Goal: Task Accomplishment & Management: Manage account settings

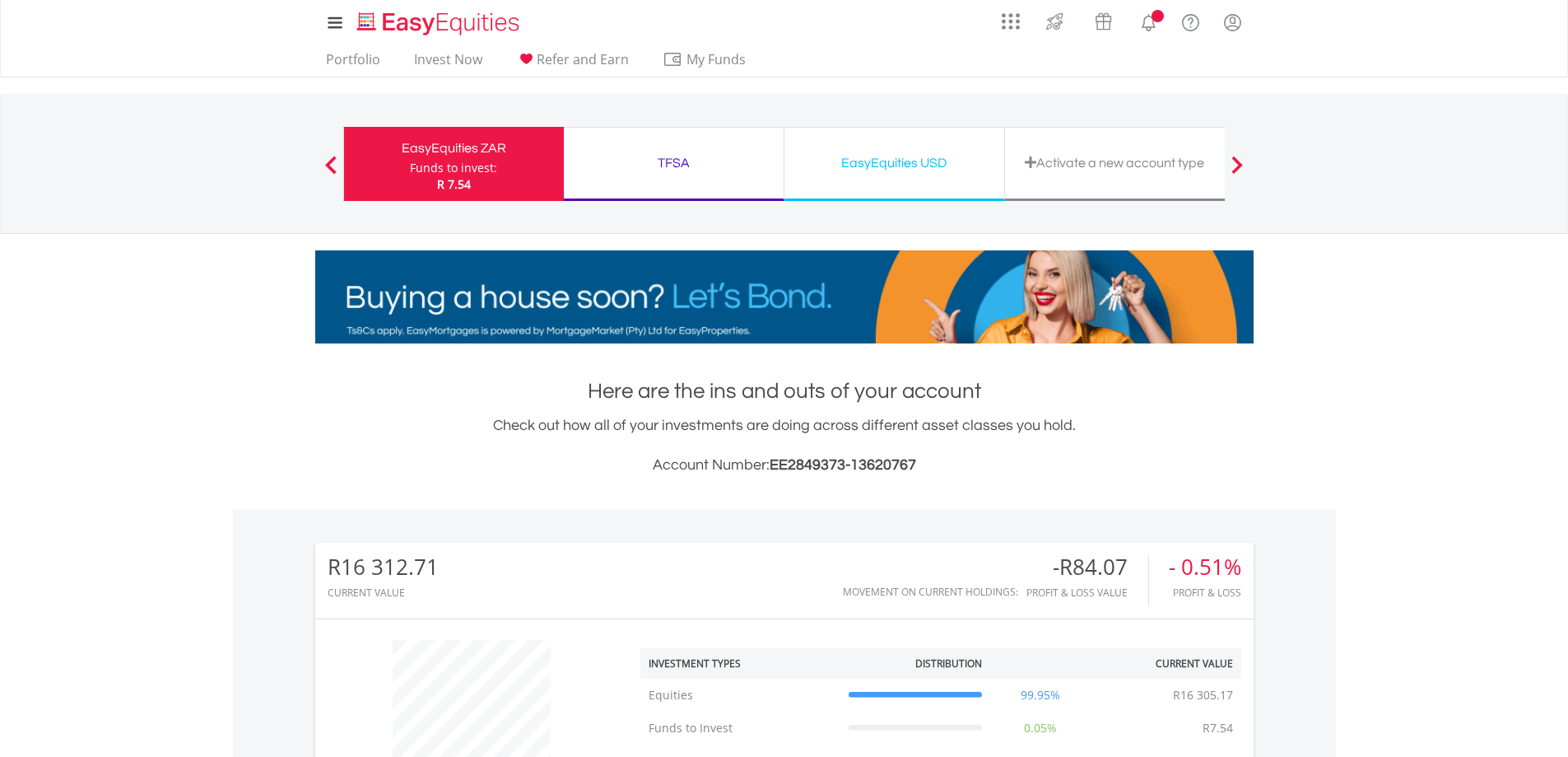
scroll to position [158, 313]
click at [470, 163] on div "Funds to invest:" at bounding box center [453, 167] width 87 height 16
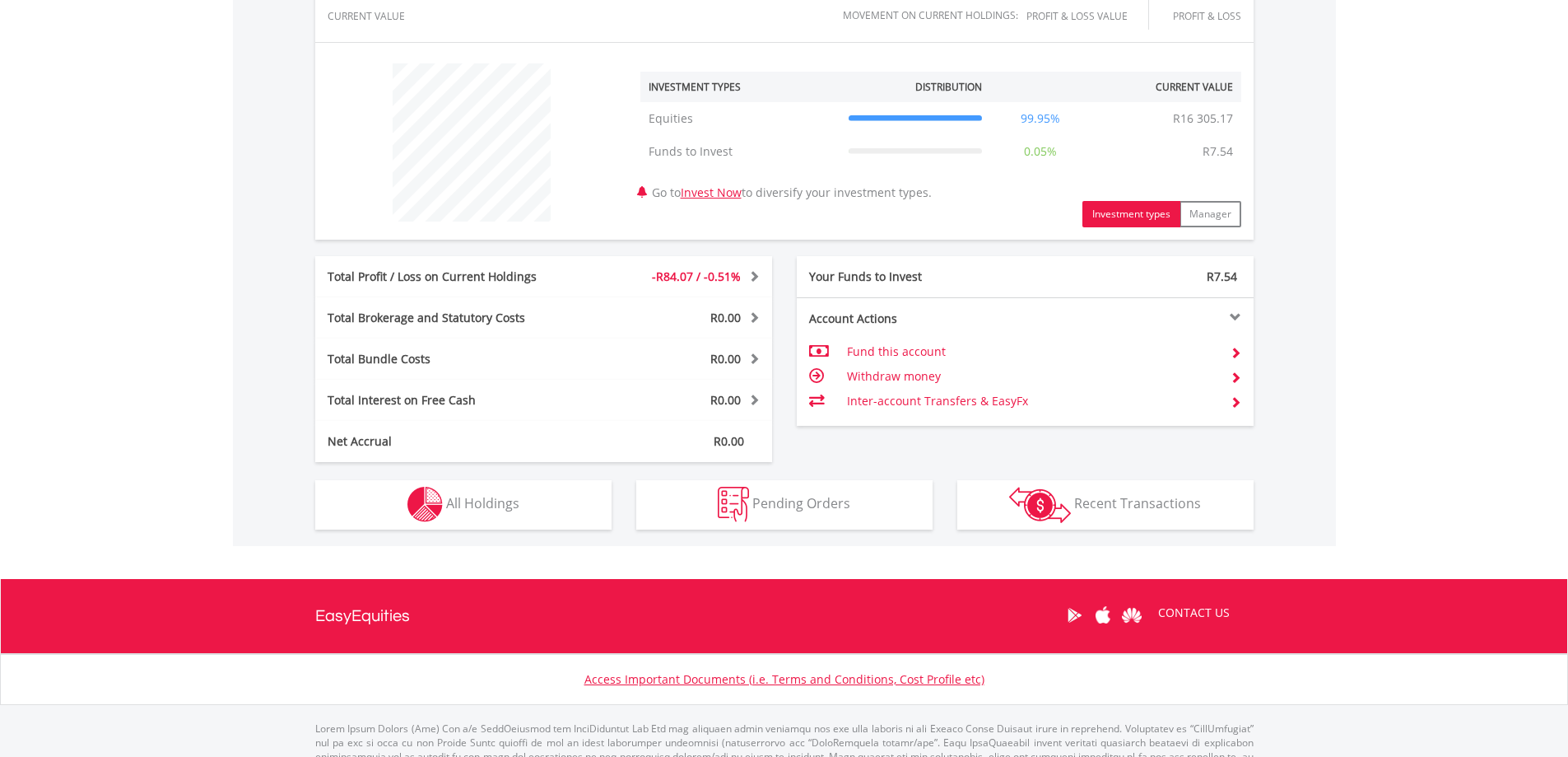
scroll to position [637, 0]
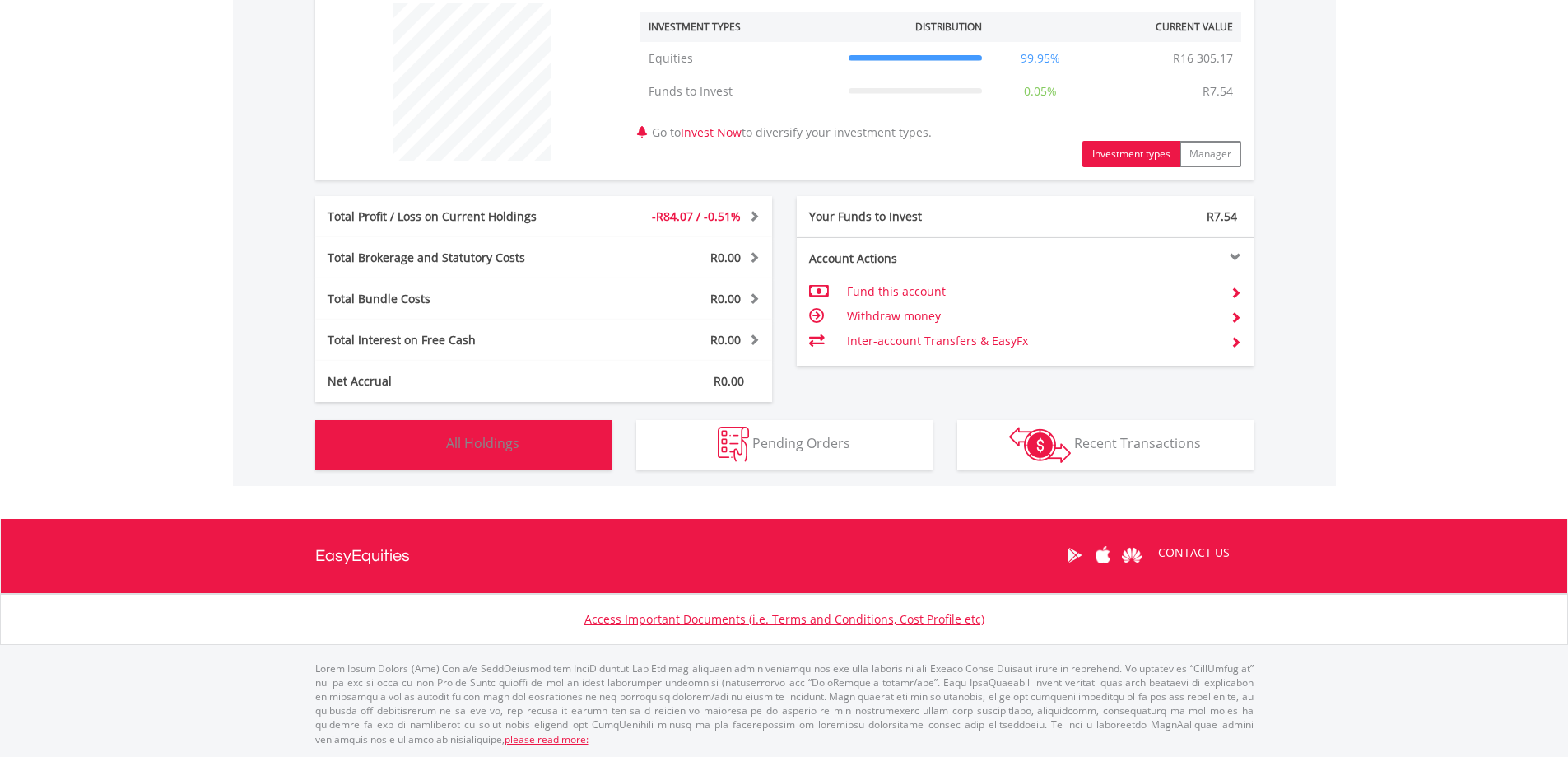
click at [478, 437] on span "All Holdings" at bounding box center [482, 443] width 73 height 18
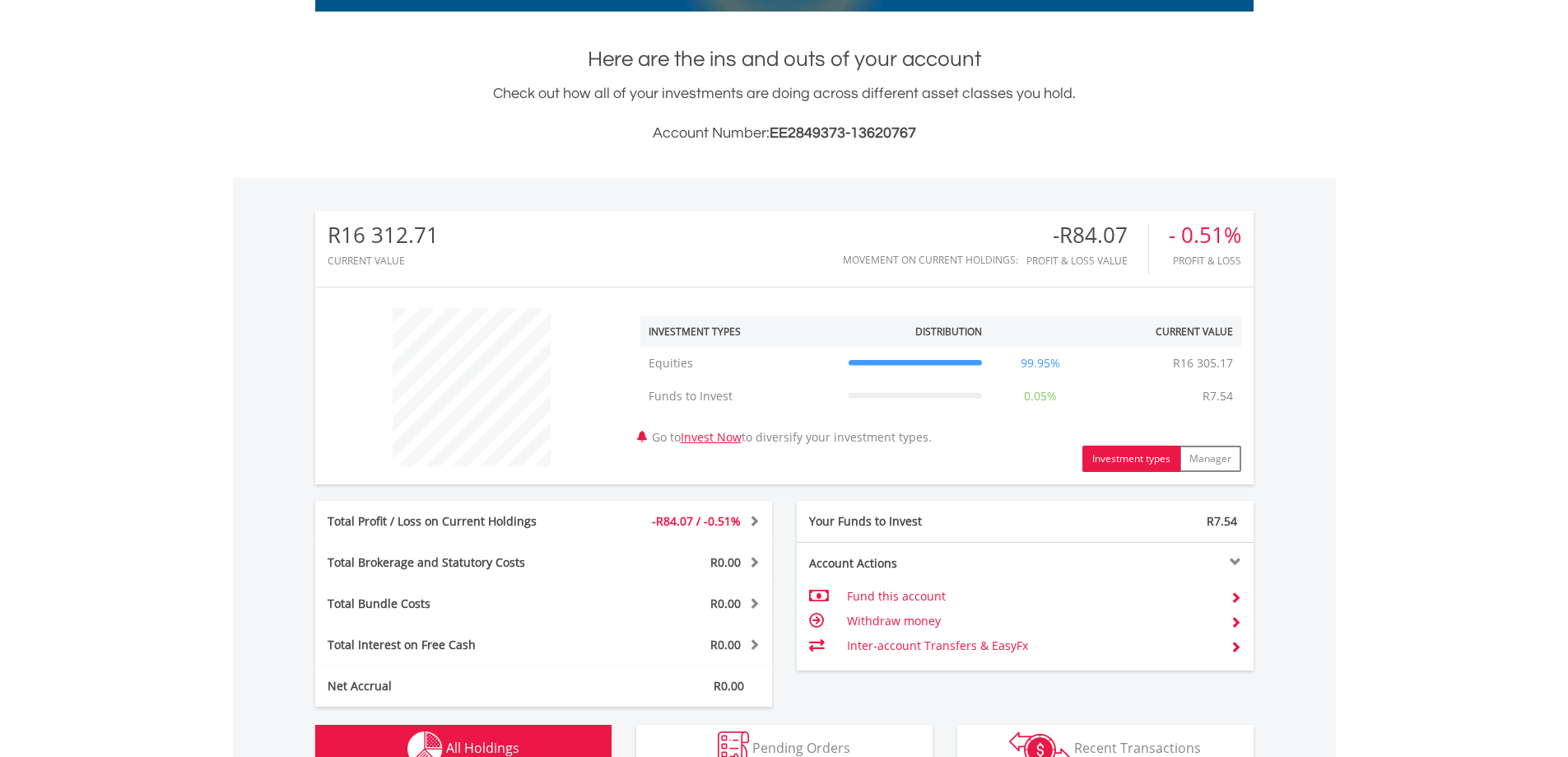
scroll to position [0, 0]
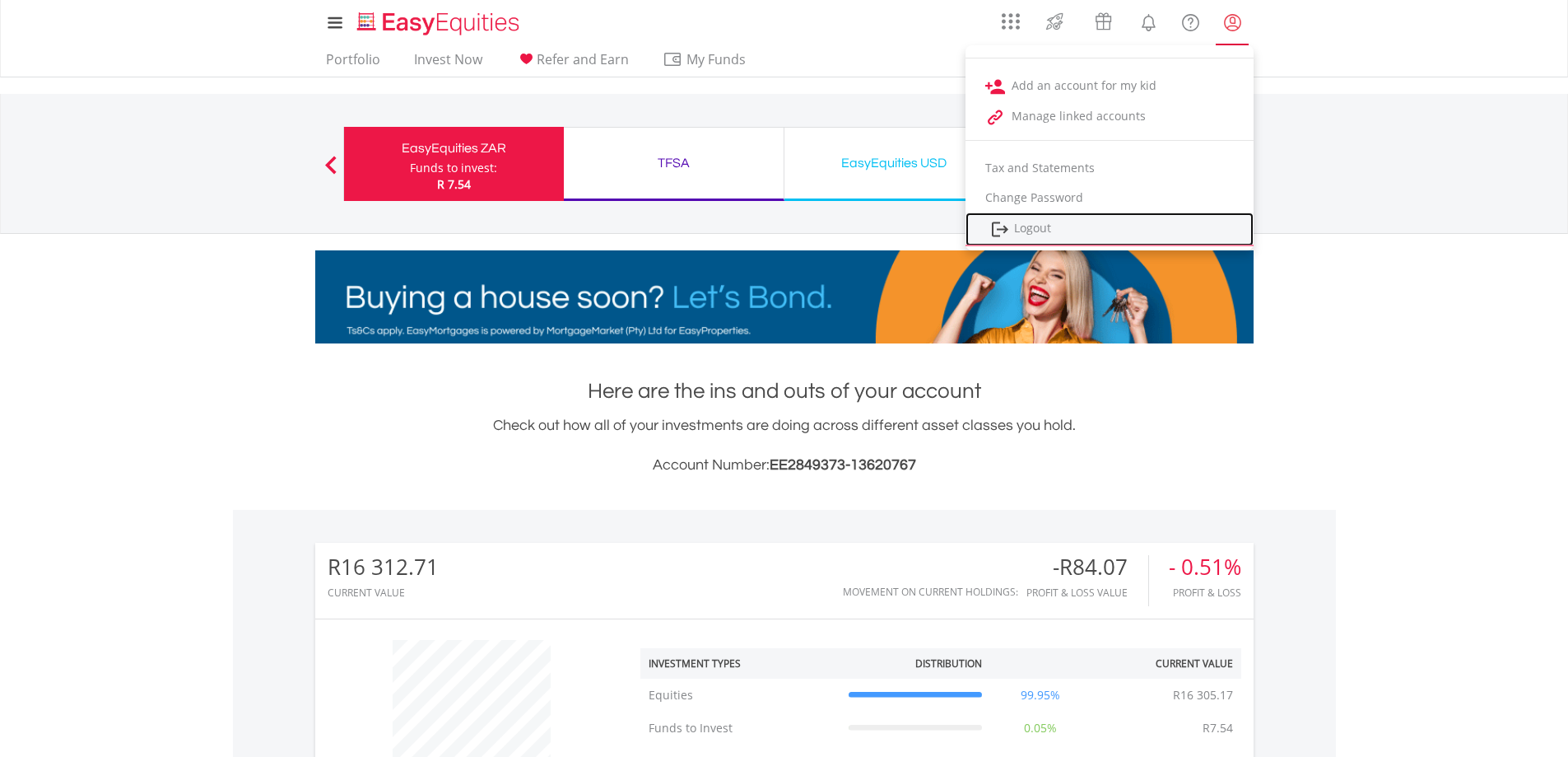
click at [1045, 224] on link "Logout" at bounding box center [1109, 230] width 288 height 34
